Goal: Task Accomplishment & Management: Use online tool/utility

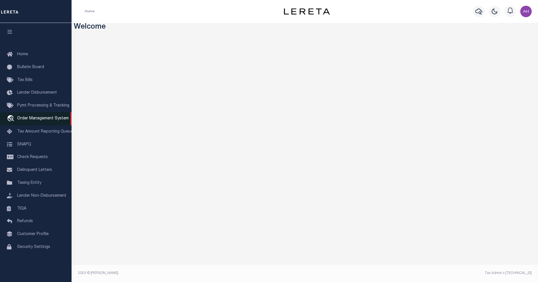
click at [38, 118] on span "Order Management System" at bounding box center [42, 118] width 51 height 4
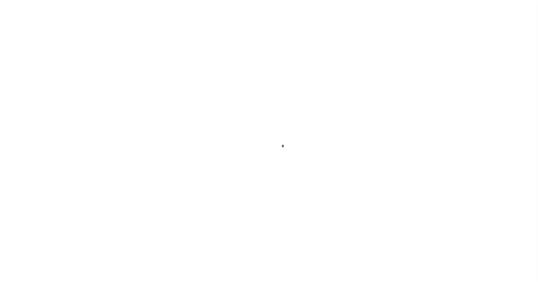
select select
select select "200"
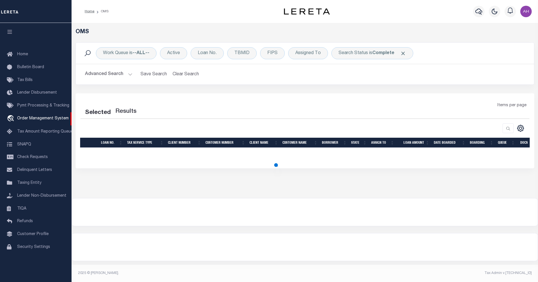
select select "200"
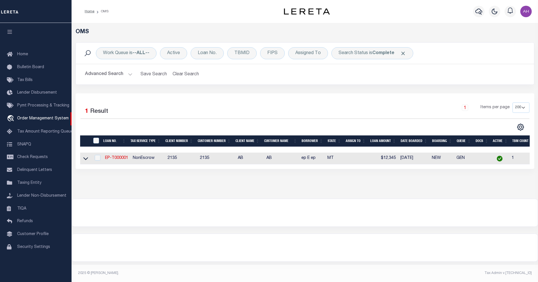
click at [117, 71] on button "Advanced Search" at bounding box center [108, 74] width 47 height 11
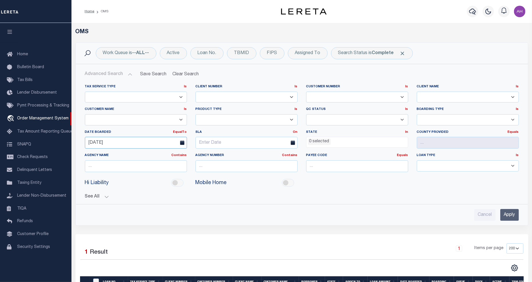
click at [142, 142] on input "[DATE]" at bounding box center [136, 143] width 102 height 12
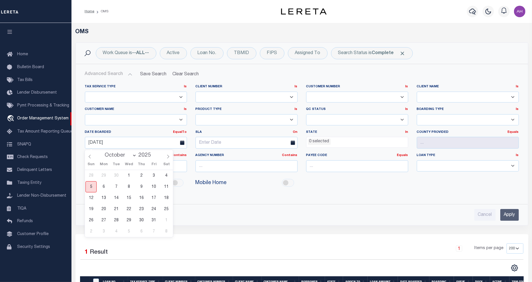
click at [91, 186] on span "5" at bounding box center [90, 186] width 11 height 11
type input "[DATE]"
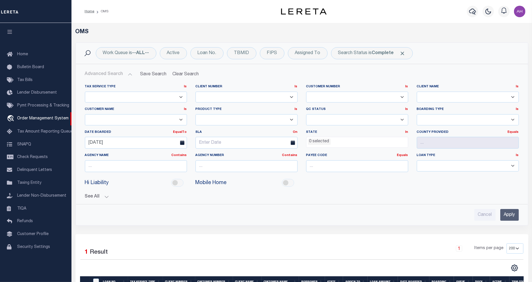
click at [509, 216] on input "Apply" at bounding box center [509, 215] width 19 height 12
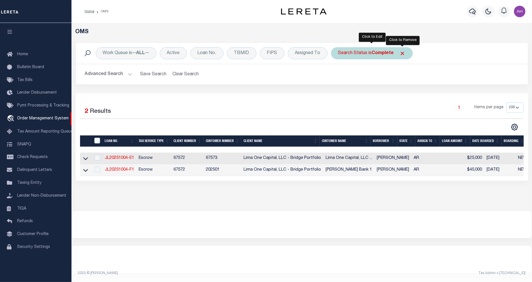
click at [403, 51] on span "Click to Remove" at bounding box center [403, 53] width 6 height 6
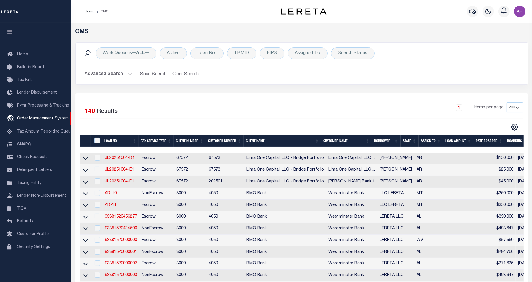
click at [110, 72] on button "Advanced Search" at bounding box center [108, 74] width 47 height 11
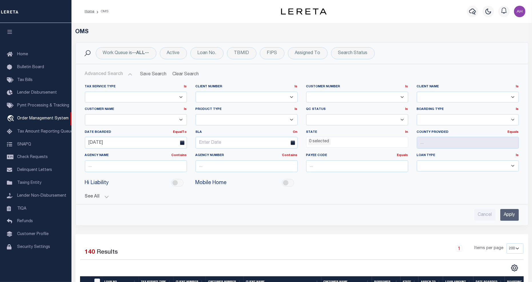
click at [508, 216] on input "Apply" at bounding box center [509, 215] width 19 height 12
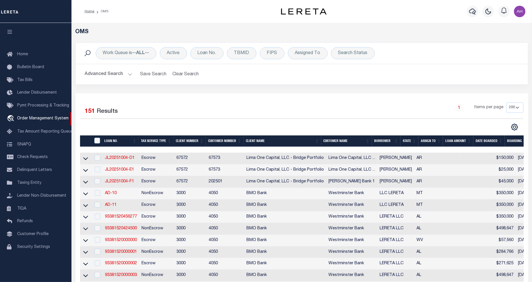
click at [112, 75] on button "Advanced Search" at bounding box center [108, 74] width 47 height 11
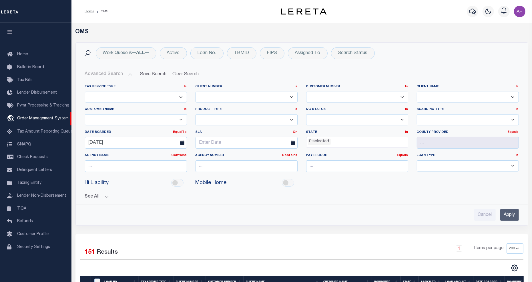
click at [508, 220] on input "Apply" at bounding box center [509, 215] width 19 height 12
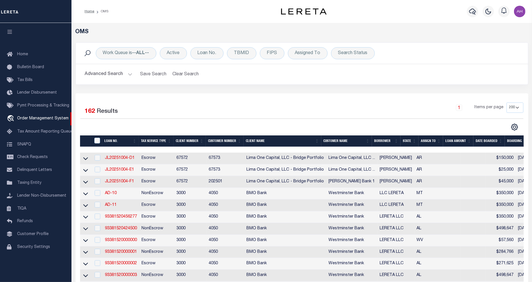
click at [116, 75] on button "Advanced Search" at bounding box center [108, 74] width 47 height 11
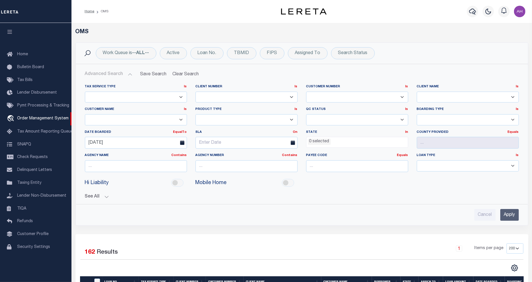
click at [513, 216] on input "Apply" at bounding box center [509, 215] width 19 height 12
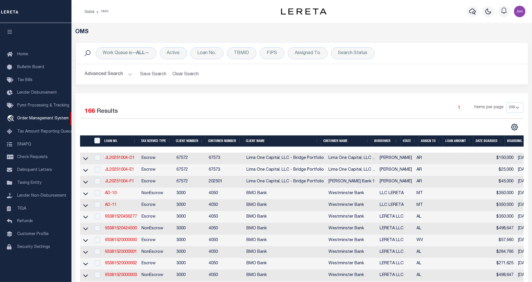
click at [103, 73] on button "Advanced Search" at bounding box center [108, 74] width 47 height 11
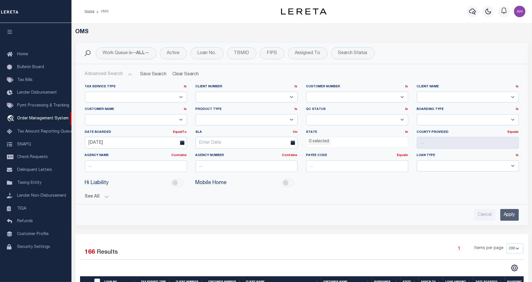
click at [507, 216] on input "Apply" at bounding box center [509, 215] width 19 height 12
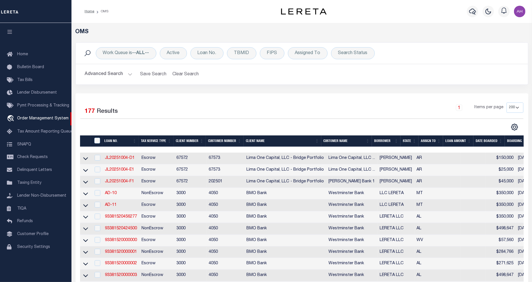
click at [107, 76] on button "Advanced Search" at bounding box center [108, 74] width 47 height 11
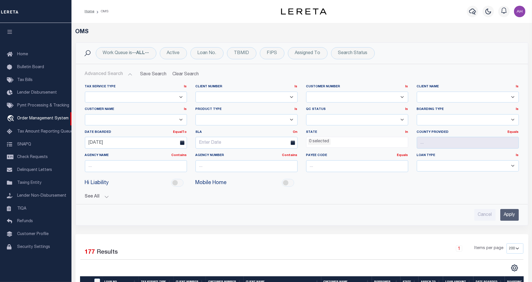
click at [511, 215] on input "Apply" at bounding box center [509, 215] width 19 height 12
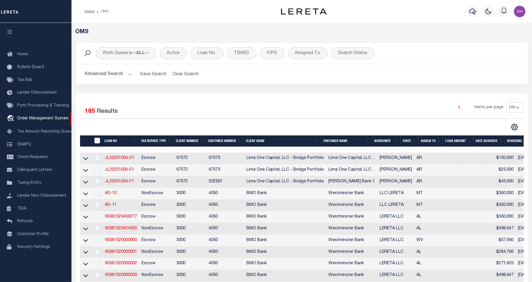
click at [107, 73] on button "Advanced Search" at bounding box center [108, 74] width 47 height 11
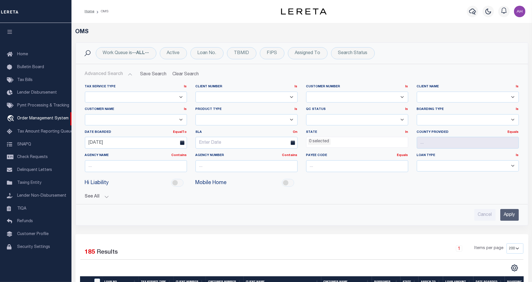
click at [511, 213] on input "Apply" at bounding box center [509, 215] width 19 height 12
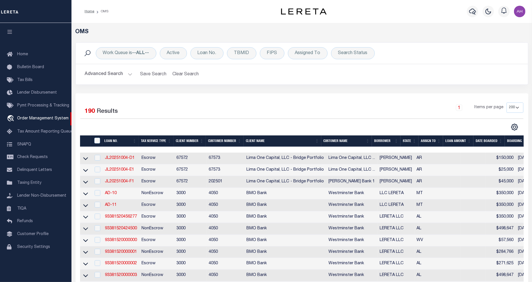
click at [106, 77] on button "Advanced Search" at bounding box center [108, 74] width 47 height 11
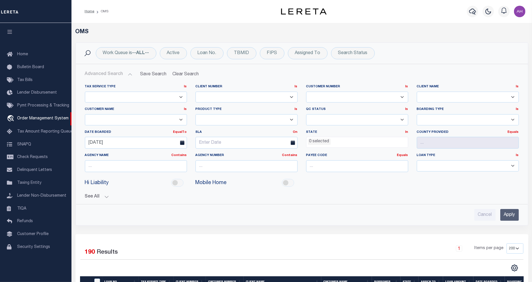
click at [505, 216] on input "Apply" at bounding box center [509, 215] width 19 height 12
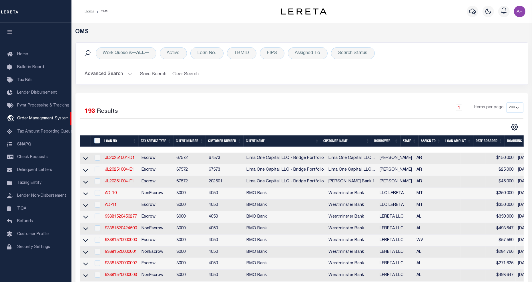
click at [92, 72] on button "Advanced Search" at bounding box center [108, 74] width 47 height 11
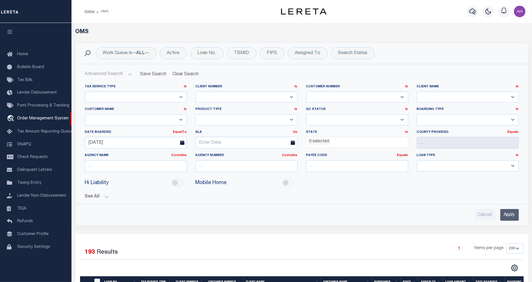
click at [507, 214] on input "Apply" at bounding box center [509, 215] width 19 height 12
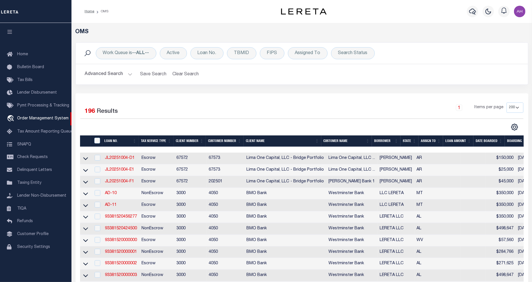
click at [115, 72] on button "Advanced Search" at bounding box center [108, 74] width 47 height 11
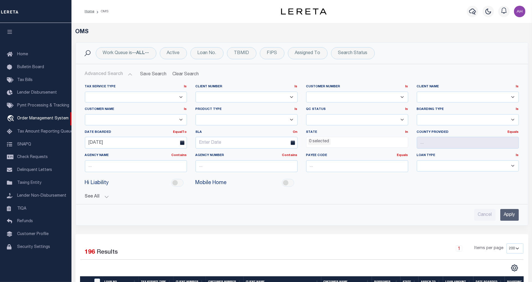
click at [508, 214] on input "Apply" at bounding box center [509, 215] width 19 height 12
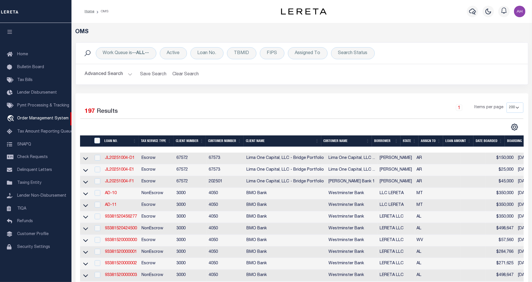
click at [109, 71] on button "Advanced Search" at bounding box center [108, 74] width 47 height 11
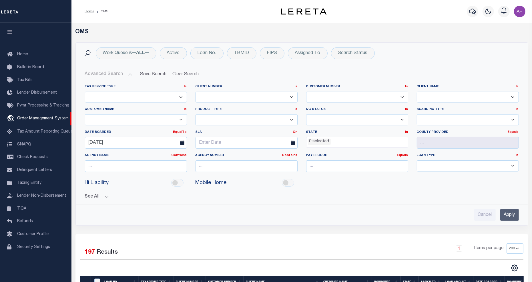
click at [511, 215] on input "Apply" at bounding box center [509, 215] width 19 height 12
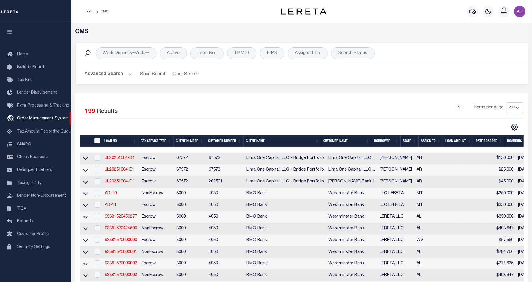
click at [105, 73] on button "Advanced Search" at bounding box center [108, 74] width 47 height 11
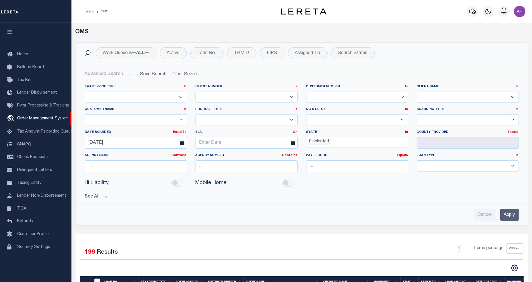
click at [509, 215] on input "Apply" at bounding box center [509, 215] width 19 height 12
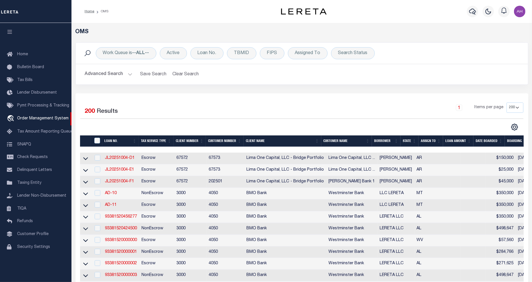
click at [113, 70] on button "Advanced Search" at bounding box center [108, 74] width 47 height 11
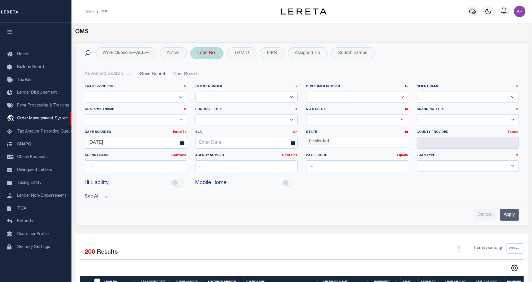
click at [212, 54] on div "Loan No." at bounding box center [206, 53] width 33 height 12
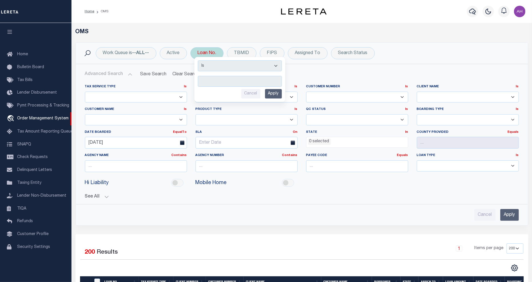
click at [234, 65] on select "Is Contains" at bounding box center [240, 65] width 84 height 11
select select "c"
click at [199, 60] on select "Is Contains" at bounding box center [240, 65] width 84 height 11
click at [215, 83] on input "text" at bounding box center [240, 81] width 84 height 11
type input "933"
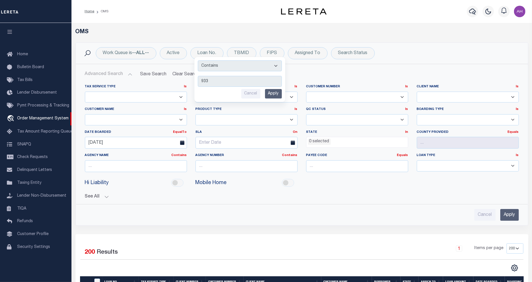
click at [278, 97] on input "Apply" at bounding box center [273, 93] width 17 height 9
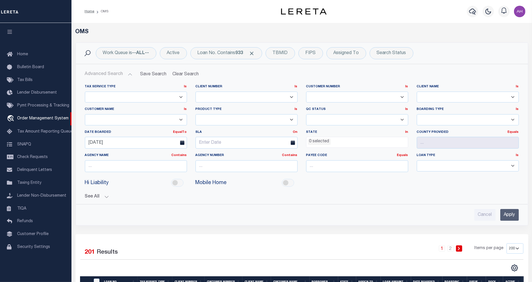
click at [510, 215] on input "Apply" at bounding box center [509, 215] width 19 height 12
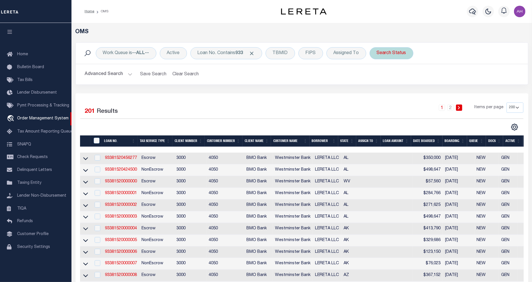
click at [394, 53] on div "Search Status" at bounding box center [392, 53] width 44 height 12
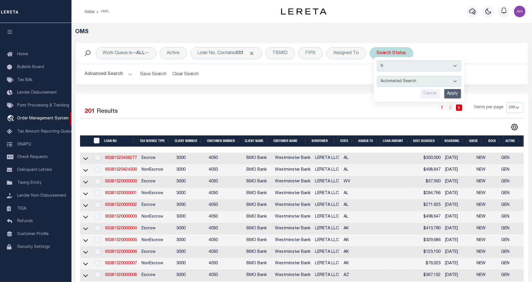
click at [387, 81] on select "Automated Search Bad Parcel Complete Duplicate Parcel High Dollar Reporting In …" at bounding box center [419, 81] width 84 height 11
select select "CP"
click at [378, 76] on select "Automated Search Bad Parcel Complete Duplicate Parcel High Dollar Reporting In …" at bounding box center [419, 81] width 84 height 11
click at [457, 95] on input "Apply" at bounding box center [452, 93] width 17 height 9
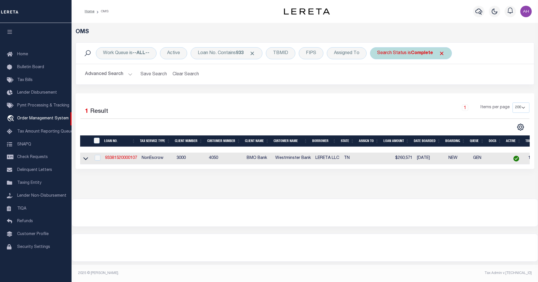
click at [391, 53] on div "Search Status is Complete" at bounding box center [411, 53] width 82 height 12
select select "CP"
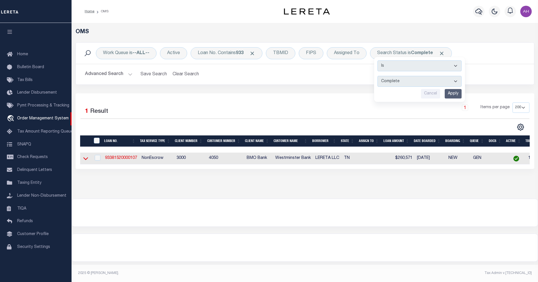
click at [87, 160] on icon at bounding box center [85, 158] width 5 height 3
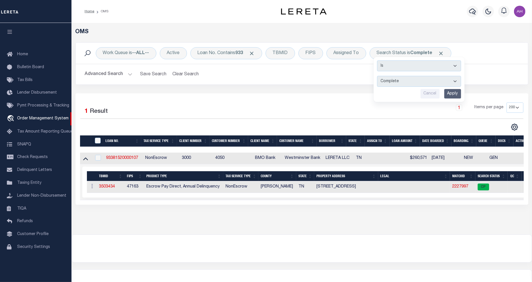
click at [87, 160] on icon at bounding box center [85, 158] width 5 height 6
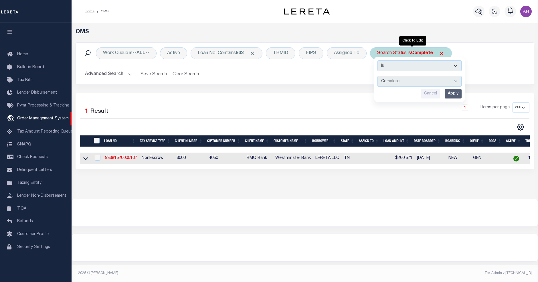
click at [451, 94] on input "Apply" at bounding box center [452, 93] width 17 height 9
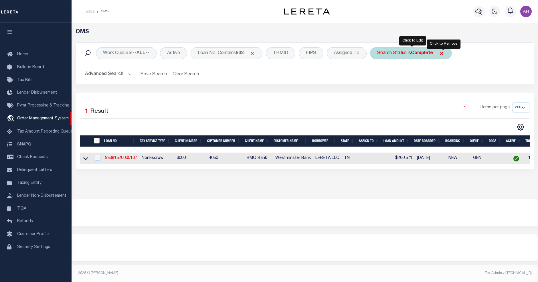
click at [444, 53] on span "Click to Remove" at bounding box center [441, 53] width 6 height 6
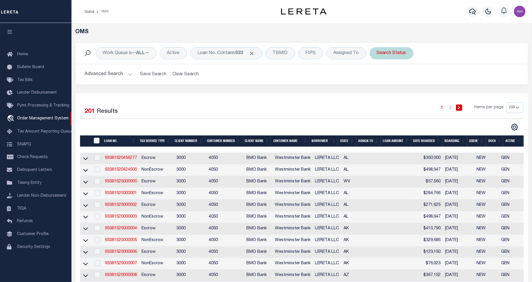
click at [405, 57] on div "Search Status" at bounding box center [392, 53] width 44 height 12
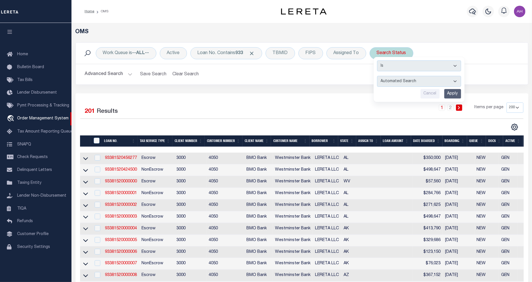
click at [417, 81] on select "Automated Search Bad Parcel Complete Duplicate Parcel High Dollar Reporting In …" at bounding box center [419, 81] width 84 height 11
select select "IP"
click at [378, 76] on select "Automated Search Bad Parcel Complete Duplicate Parcel High Dollar Reporting In …" at bounding box center [419, 81] width 84 height 11
click at [456, 92] on input "Apply" at bounding box center [452, 93] width 17 height 9
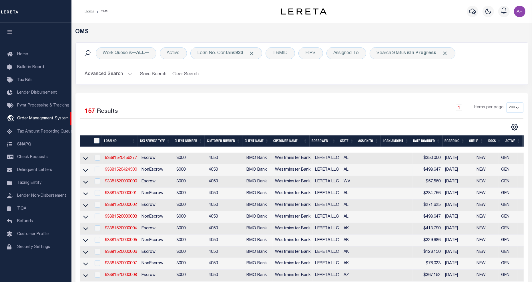
click at [122, 172] on link "93381520424500" at bounding box center [121, 170] width 32 height 4
type input "93381520424500"
type input "LERETA LLC"
select select
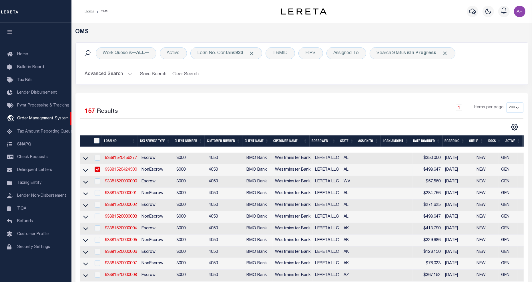
type input "[STREET_ADDRESS]"
type input "IRONDALE AL 35210-1632"
type input "[DATE]"
select select "10"
select select "NonEscrow"
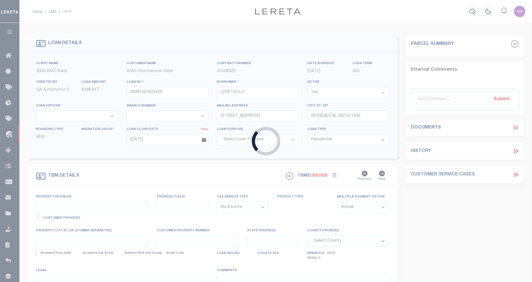
type input "[STREET_ADDRESS]"
select select
type input "[GEOGRAPHIC_DATA] AL 35210"
type input "AL"
select select
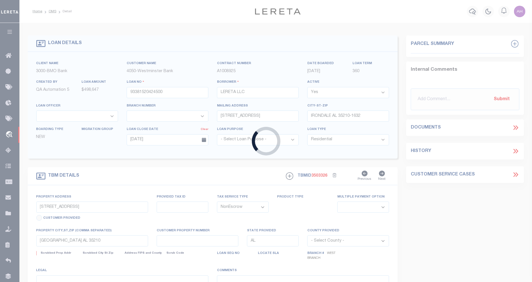
select select "155685"
select select "26300"
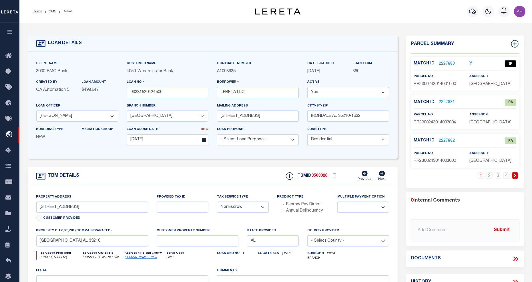
click at [124, 171] on div "TBM DETAILS TBMID 3503326 Previous Next" at bounding box center [213, 176] width 370 height 18
click at [445, 142] on link "2227882" at bounding box center [447, 141] width 16 height 6
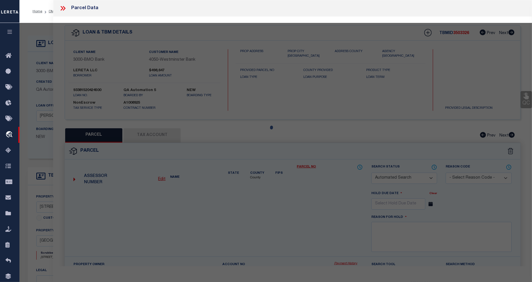
checkbox input "false"
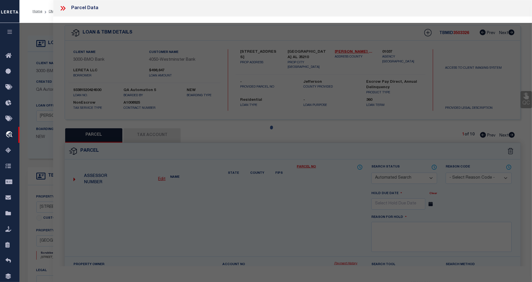
select select "PA"
type input "FKH SFR PROPCO K LP"
select select "ATL"
select select "ADD"
type input "[STREET_ADDRESS]"
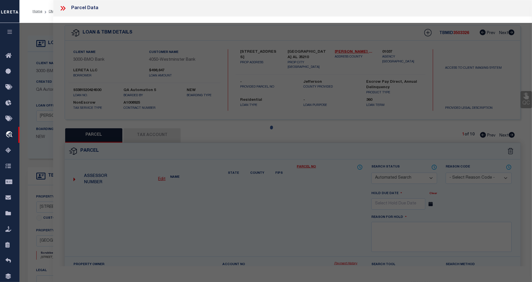
checkbox input "false"
type input "IRONDALE, AL 35210"
type textarea "LOT 4A RESURVEY OF [GEOGRAPHIC_DATA] PB 252 PG 85"
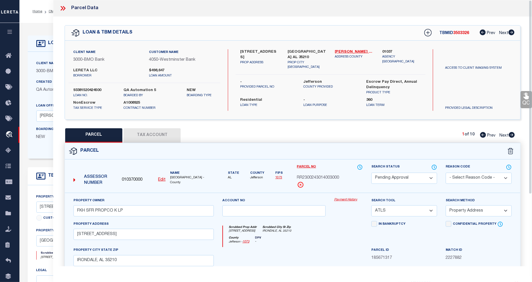
click at [62, 10] on icon at bounding box center [62, 8] width 7 height 7
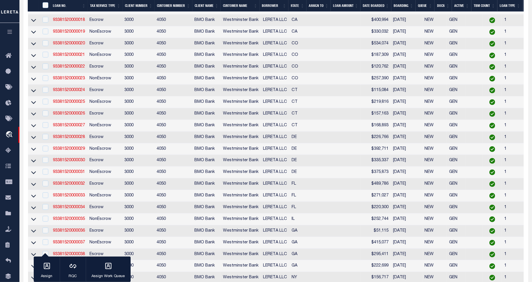
scroll to position [369, 0]
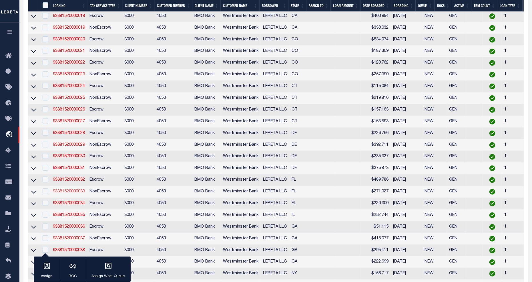
click at [71, 193] on link "93381520000033" at bounding box center [69, 191] width 32 height 4
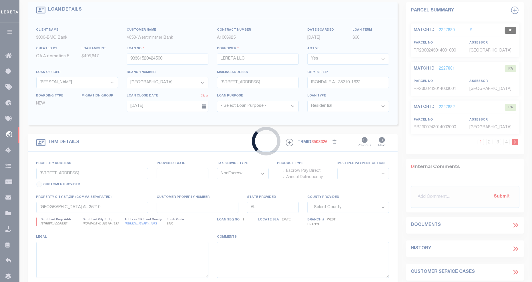
scroll to position [3, 0]
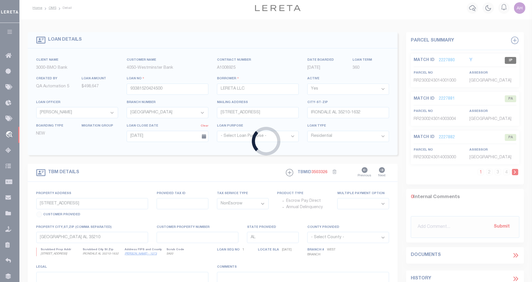
type input "93381520000033"
type input "[STREET_ADDRESS]"
type input "Riverside [GEOGRAPHIC_DATA] 49392"
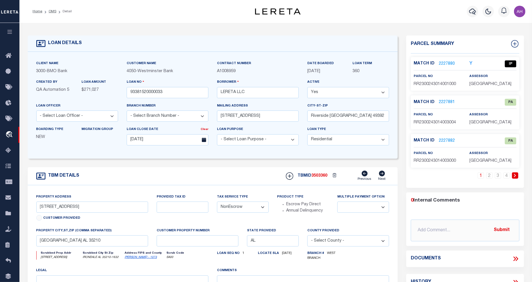
select select "26300"
type input "[STREET_ADDRESS]"
select select
type input "Riverside [GEOGRAPHIC_DATA] 49392"
type input "FL"
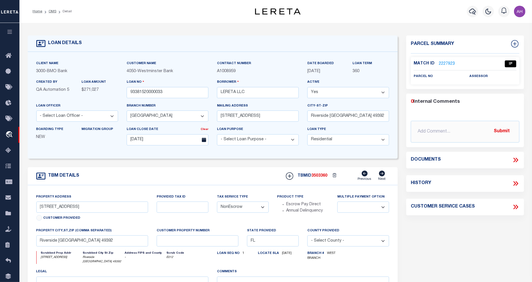
click at [444, 63] on link "2227923" at bounding box center [447, 64] width 16 height 6
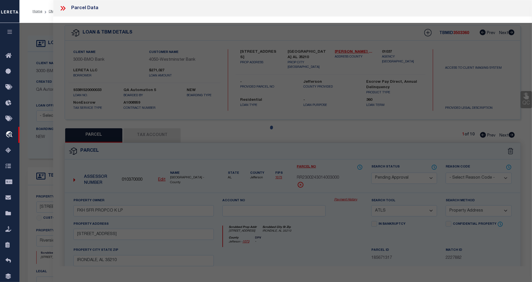
select select "AS"
select select
checkbox input "false"
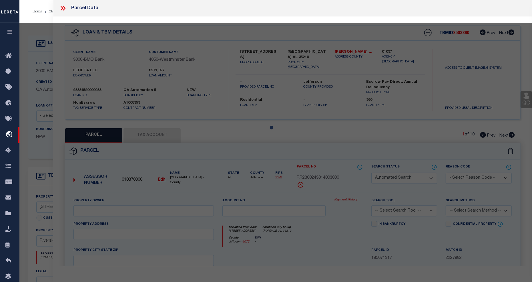
select select "IP"
checkbox input "false"
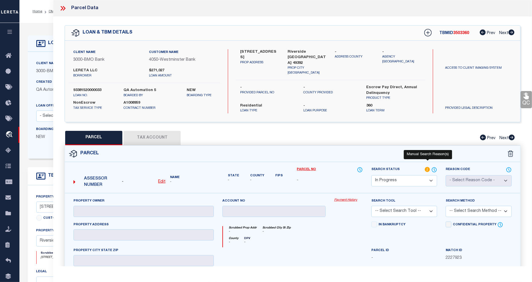
click at [427, 166] on icon at bounding box center [428, 169] width 6 height 6
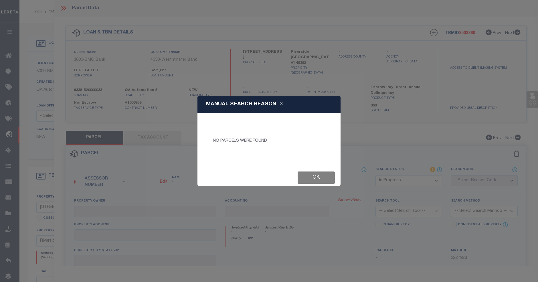
click at [308, 175] on button "Ok" at bounding box center [315, 177] width 37 height 12
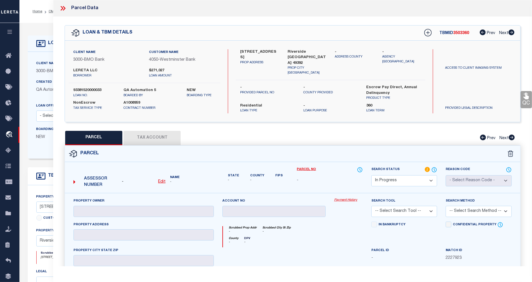
click at [67, 10] on div at bounding box center [65, 8] width 12 height 7
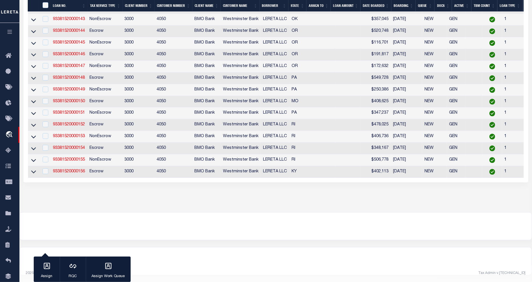
scroll to position [1859, 0]
click at [76, 173] on link "93381520000156" at bounding box center [69, 171] width 32 height 4
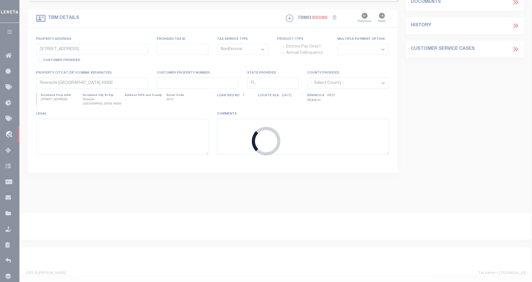
type input "93381520000156"
select select "155684"
type input "[STREET_ADDRESS]"
type input "[GEOGRAPHIC_DATA] KY 40206-2928"
select select "Escrow"
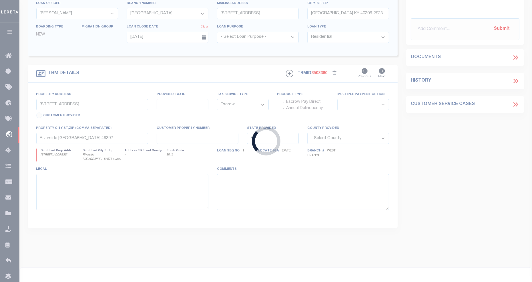
type input "[STREET_ADDRESS]"
select select
type input "Madison SC 40055"
type input "KY"
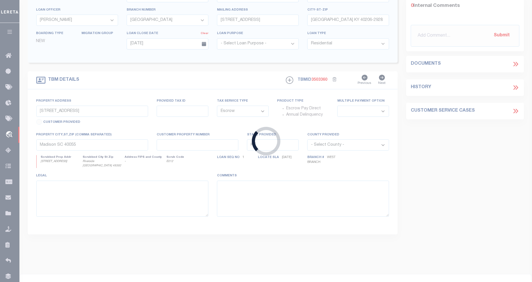
select select "155684"
select select "26300"
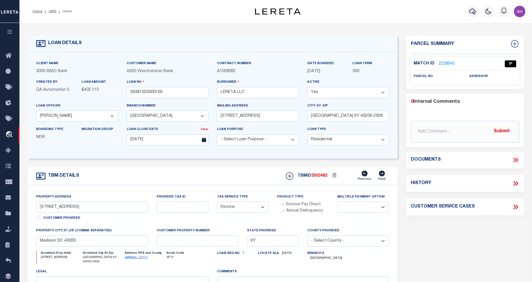
click at [444, 64] on link "2228045" at bounding box center [447, 64] width 16 height 6
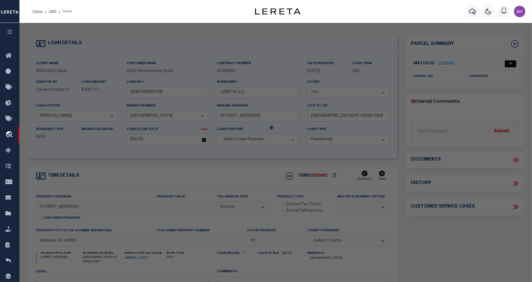
select select "AS"
checkbox input "false"
select select "IP"
checkbox input "false"
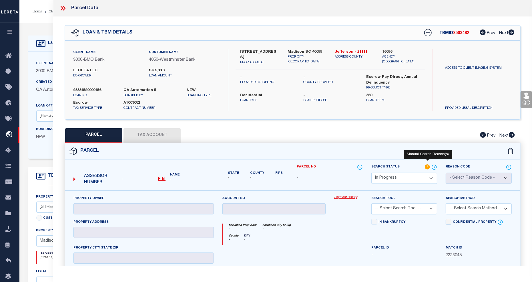
click at [425, 167] on label "Search Status" at bounding box center [404, 167] width 66 height 6
click at [427, 166] on icon at bounding box center [427, 166] width 5 height 5
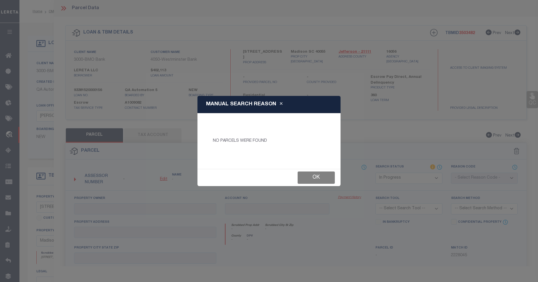
click at [331, 174] on button "Ok" at bounding box center [315, 177] width 37 height 12
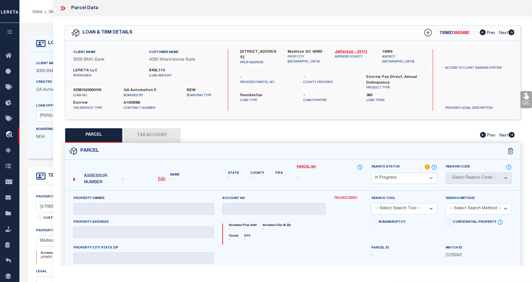
click at [64, 9] on icon at bounding box center [64, 8] width 3 height 5
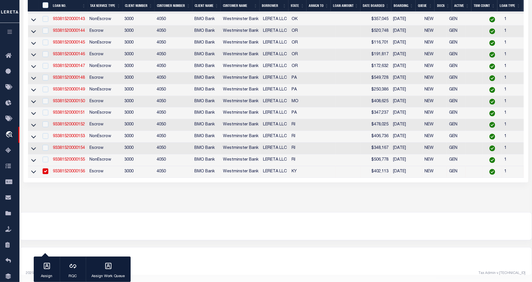
scroll to position [1859, 0]
click at [72, 126] on link "93381520000152" at bounding box center [69, 124] width 32 height 4
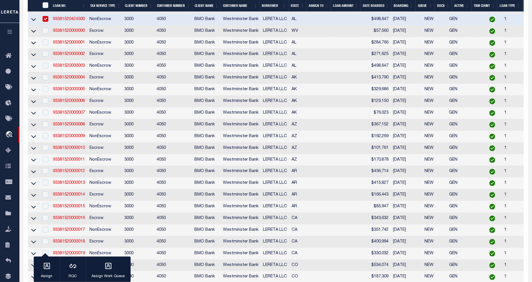
type input "93381520000152"
type input "[STREET_ADDRESS]"
type input "[PERSON_NAME] RI 94775"
select select "155684"
select select "26300"
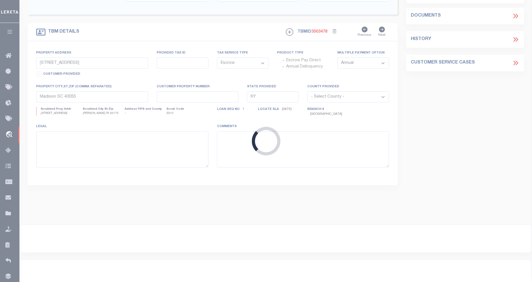
type input "[STREET_ADDRESS]"
select select
type input "[PERSON_NAME] RI 94775"
type input "RI"
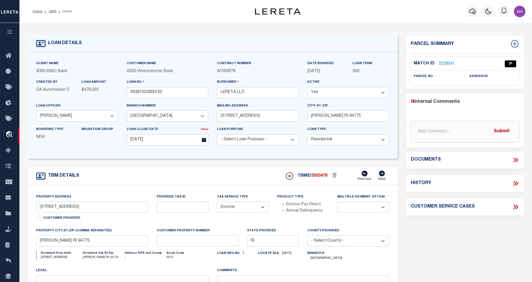
click at [447, 62] on link "2228041" at bounding box center [447, 64] width 16 height 6
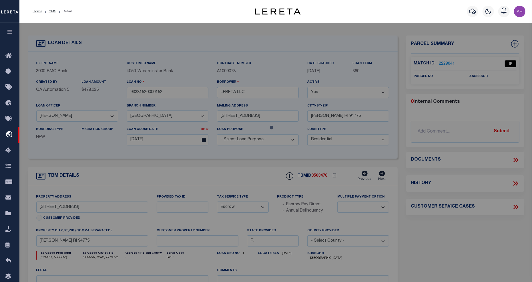
select select "AS"
checkbox input "false"
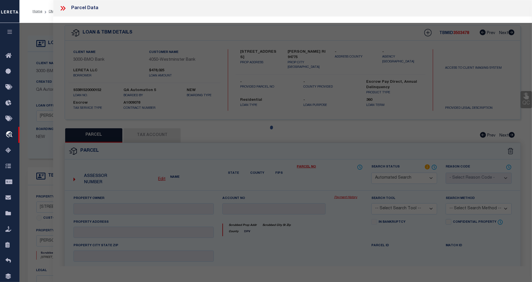
select select "IP"
checkbox input "false"
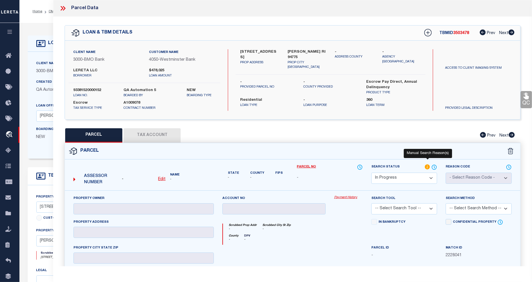
click at [427, 167] on icon at bounding box center [427, 166] width 5 height 5
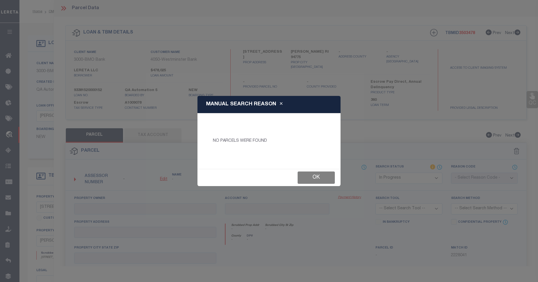
click at [321, 175] on button "Ok" at bounding box center [315, 177] width 37 height 12
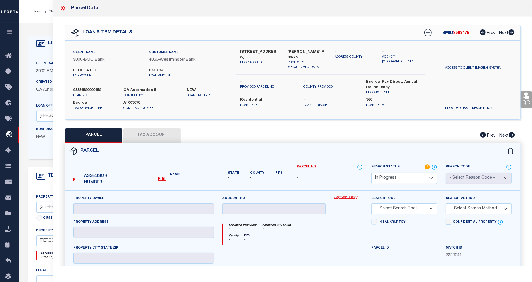
click at [65, 4] on div "Parcel Data" at bounding box center [292, 8] width 479 height 17
click at [62, 10] on icon at bounding box center [62, 8] width 7 height 7
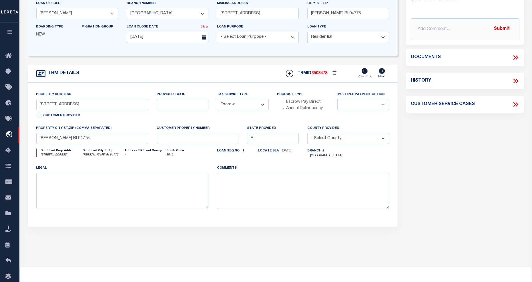
scroll to position [95, 0]
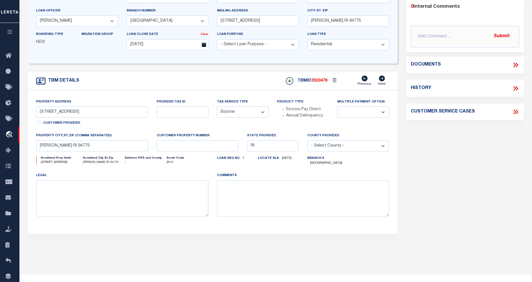
click at [371, 111] on select "Annual Quarterly" at bounding box center [363, 111] width 52 height 11
click at [245, 234] on div "Property Address [STREET_ADDRESS] Customer Provided Provided Tax ID Tax Service…" at bounding box center [213, 162] width 370 height 144
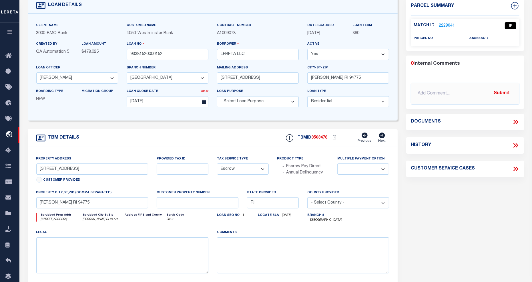
scroll to position [0, 0]
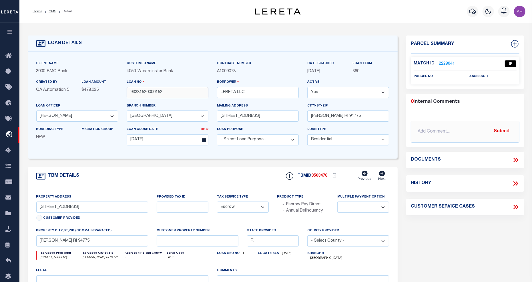
click at [152, 93] on input "93381520000152" at bounding box center [168, 92] width 82 height 11
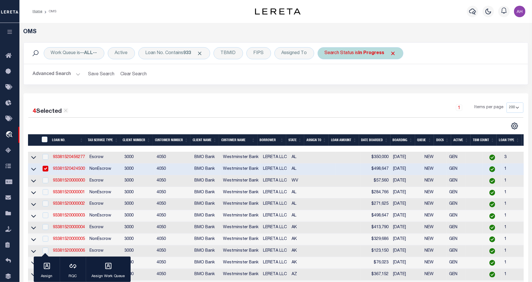
click at [380, 53] on b "In Progress" at bounding box center [372, 53] width 26 height 5
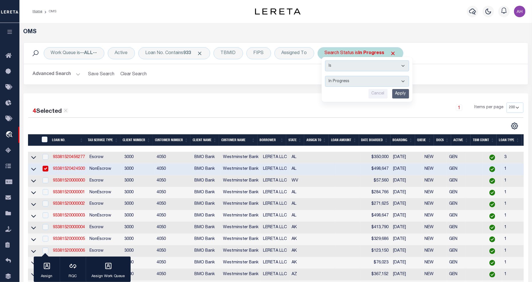
click at [367, 79] on select "Automated Search Bad Parcel Complete Duplicate Parcel High Dollar Reporting In …" at bounding box center [367, 81] width 84 height 11
select select "CP"
click at [326, 76] on select "Automated Search Bad Parcel Complete Duplicate Parcel High Dollar Reporting In …" at bounding box center [367, 81] width 84 height 11
click at [406, 97] on input "Apply" at bounding box center [400, 93] width 17 height 9
